Goal: Transaction & Acquisition: Obtain resource

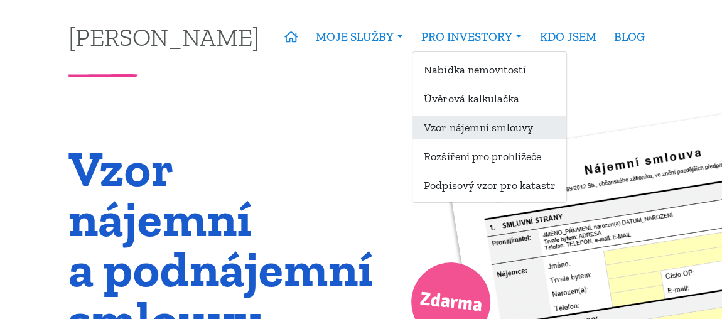
click at [475, 127] on link "Vzor nájemní smlouvy" at bounding box center [489, 127] width 154 height 23
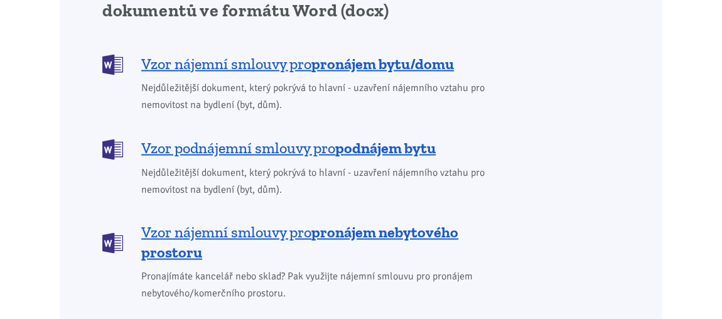
scroll to position [1198, 0]
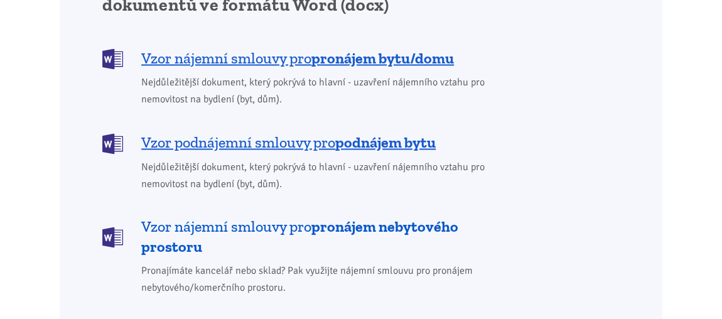
click at [295, 217] on span "Vzor nájemní smlouvy pro pronájem nebytového prostoru" at bounding box center [313, 237] width 345 height 40
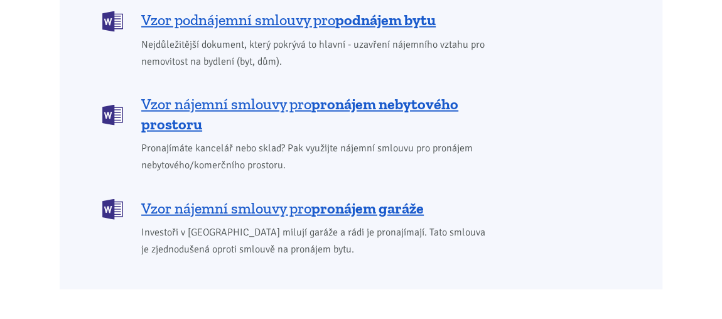
scroll to position [1308, 0]
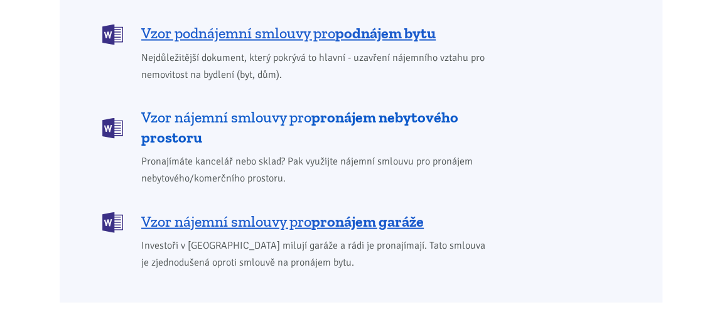
click at [374, 108] on b "pronájem nebytového prostoru" at bounding box center [299, 127] width 317 height 38
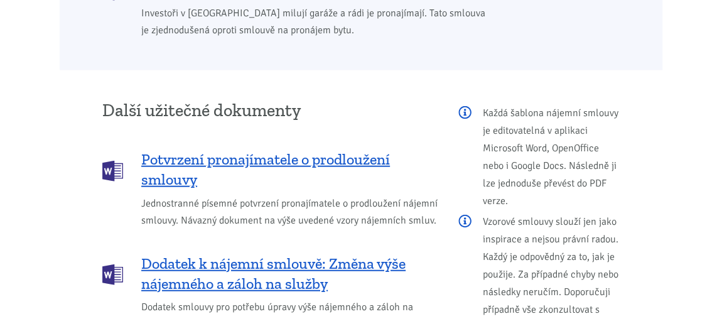
scroll to position [1557, 0]
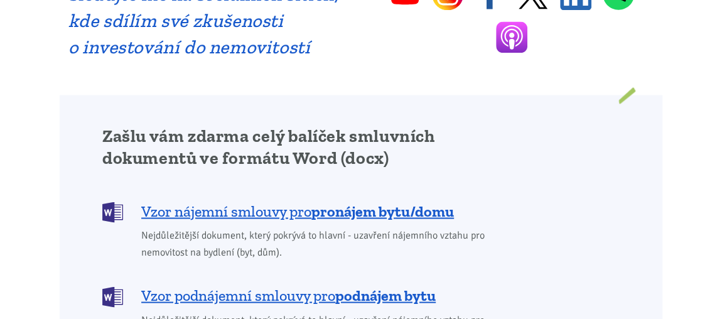
scroll to position [1027, 0]
